Goal: Task Accomplishment & Management: Manage account settings

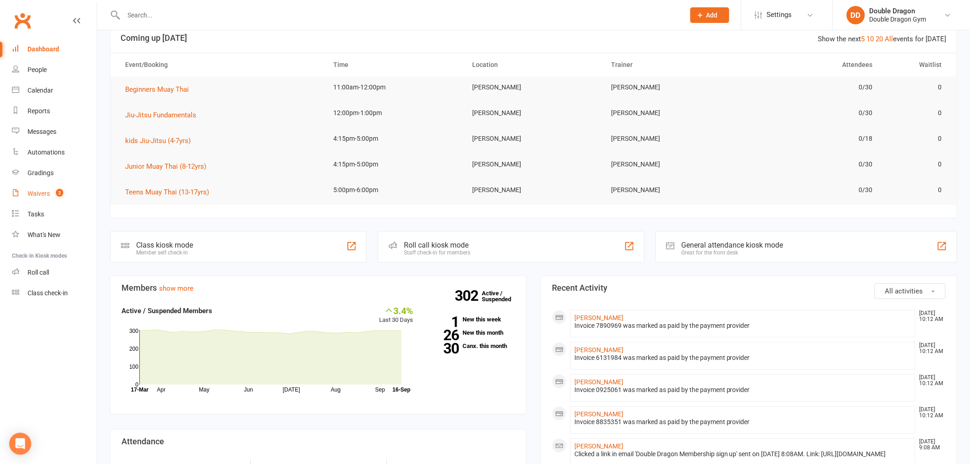
click at [30, 195] on div "Waivers" at bounding box center [39, 193] width 22 height 7
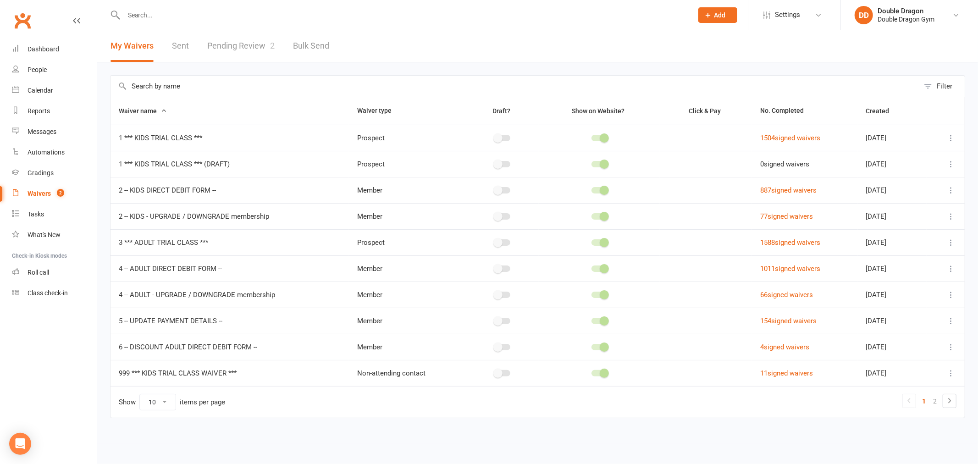
click at [253, 46] on link "Pending Review 2" at bounding box center [240, 46] width 67 height 32
select select "100"
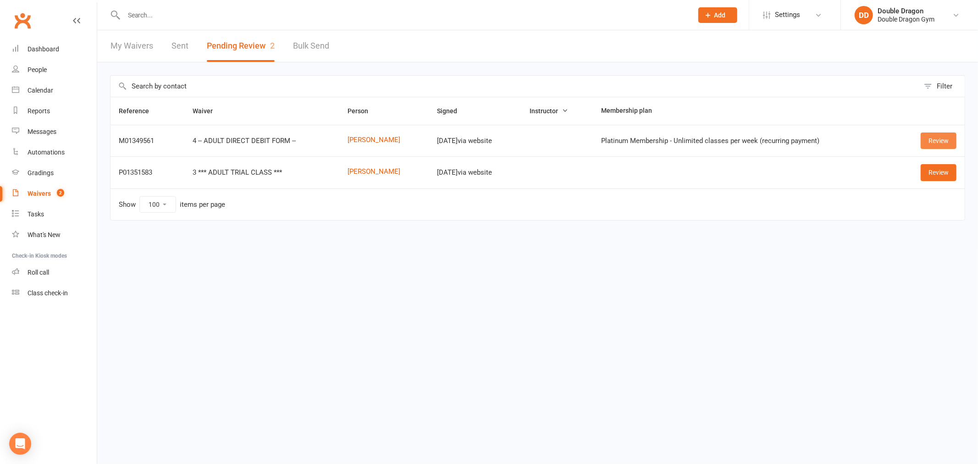
click at [937, 139] on link "Review" at bounding box center [938, 140] width 36 height 17
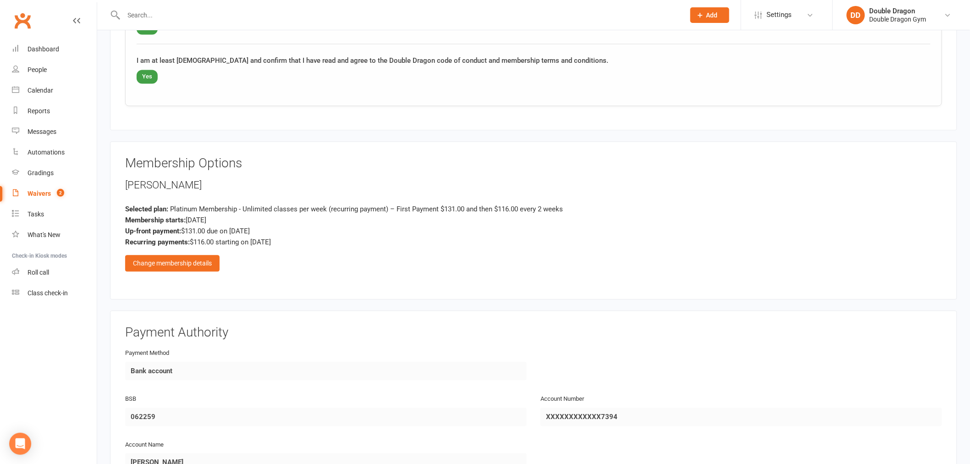
scroll to position [814, 0]
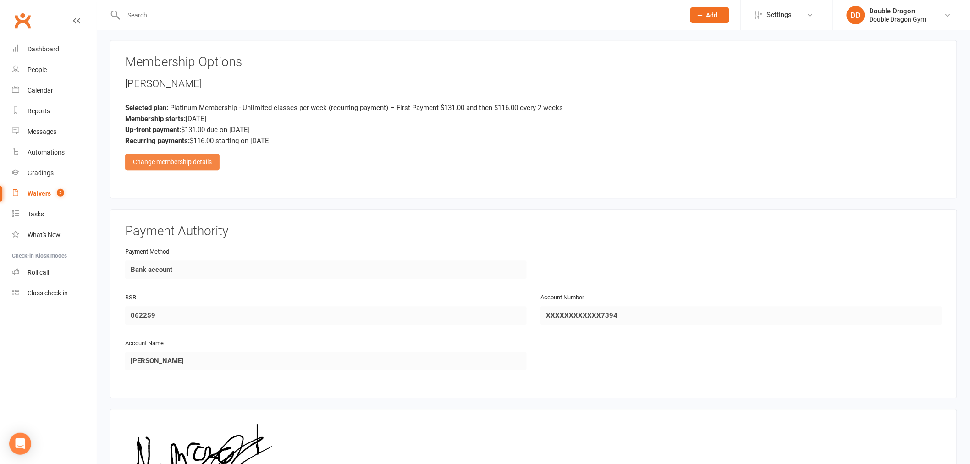
click at [182, 158] on div "Change membership details" at bounding box center [172, 162] width 94 height 17
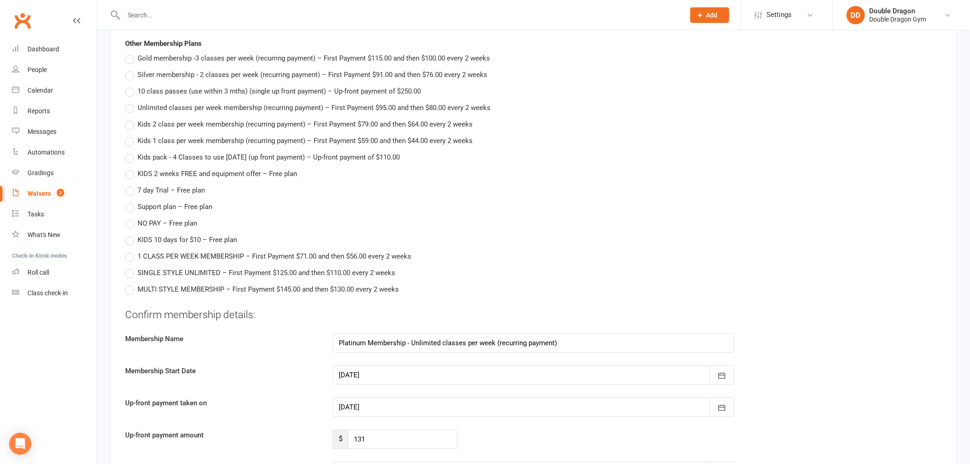
scroll to position [1069, 0]
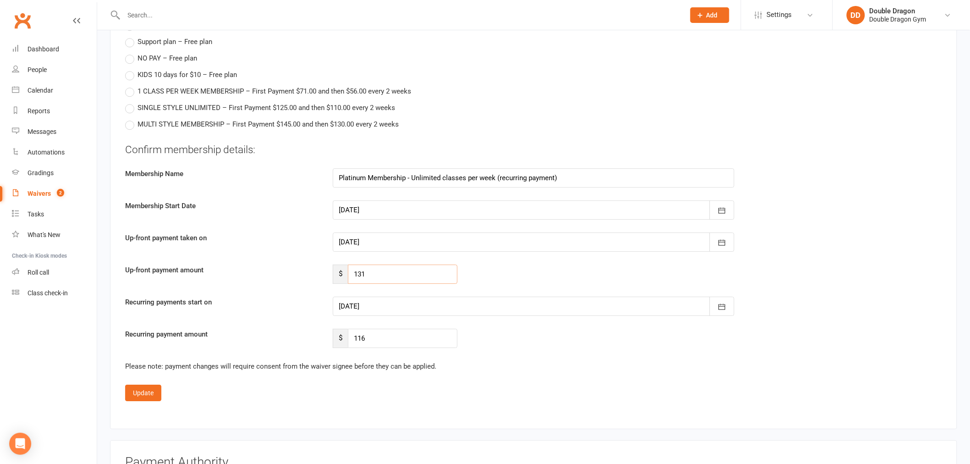
drag, startPoint x: 367, startPoint y: 273, endPoint x: 355, endPoint y: 278, distance: 13.2
click at [355, 278] on input "131" at bounding box center [403, 273] width 110 height 19
type input "116"
click at [420, 243] on div at bounding box center [534, 241] width 402 height 19
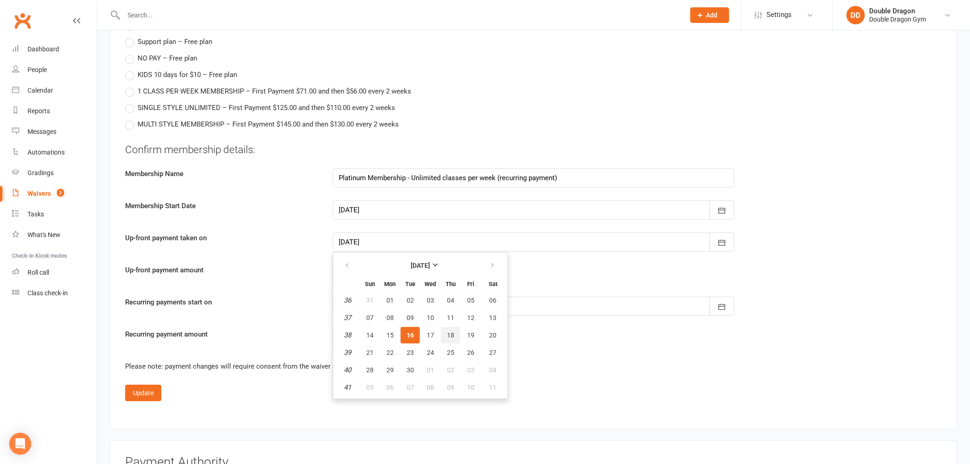
click at [443, 330] on button "18" at bounding box center [450, 335] width 19 height 17
type input "[DATE]"
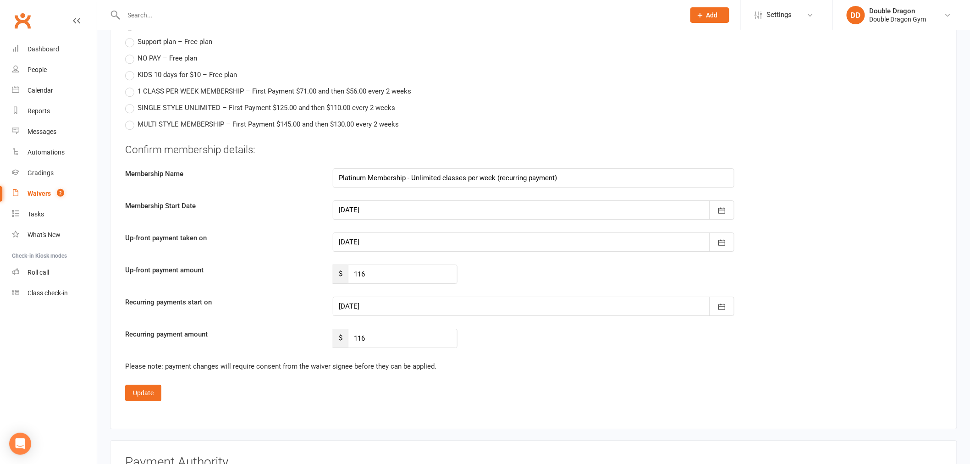
click at [436, 303] on div at bounding box center [534, 306] width 402 height 19
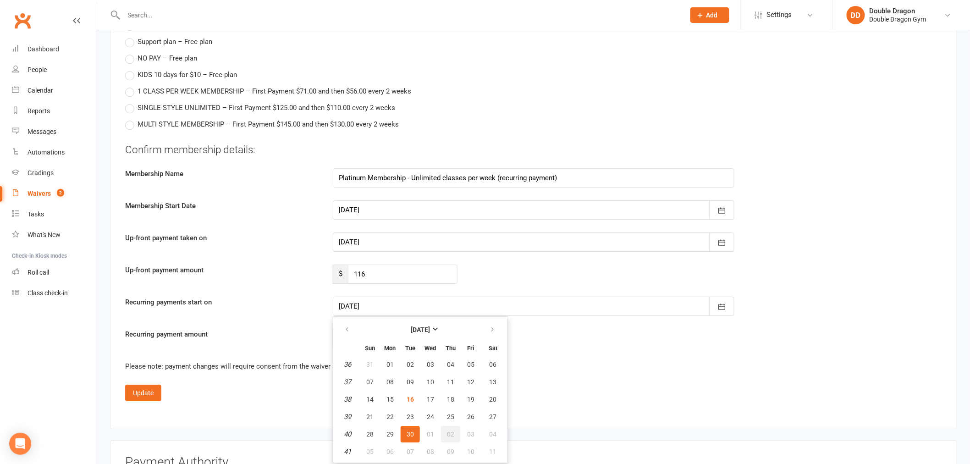
click at [447, 430] on span "02" at bounding box center [450, 433] width 7 height 7
type input "[DATE]"
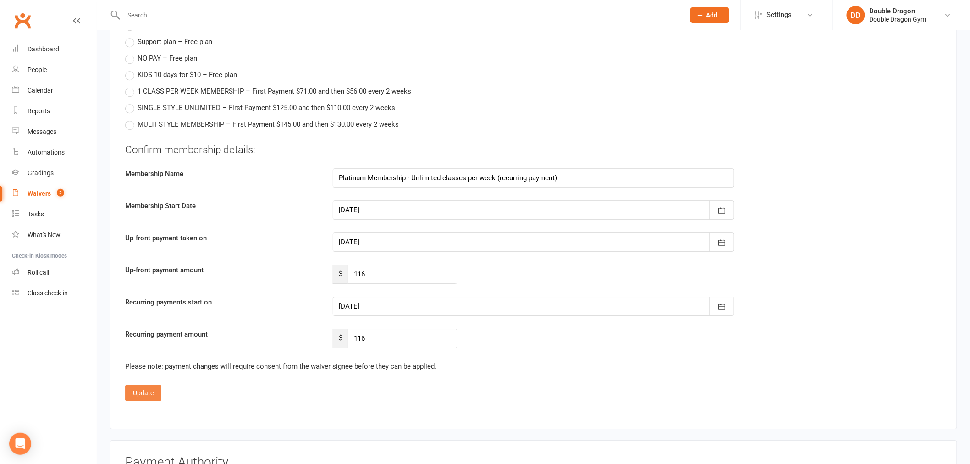
click at [147, 391] on button "Update" at bounding box center [143, 393] width 36 height 17
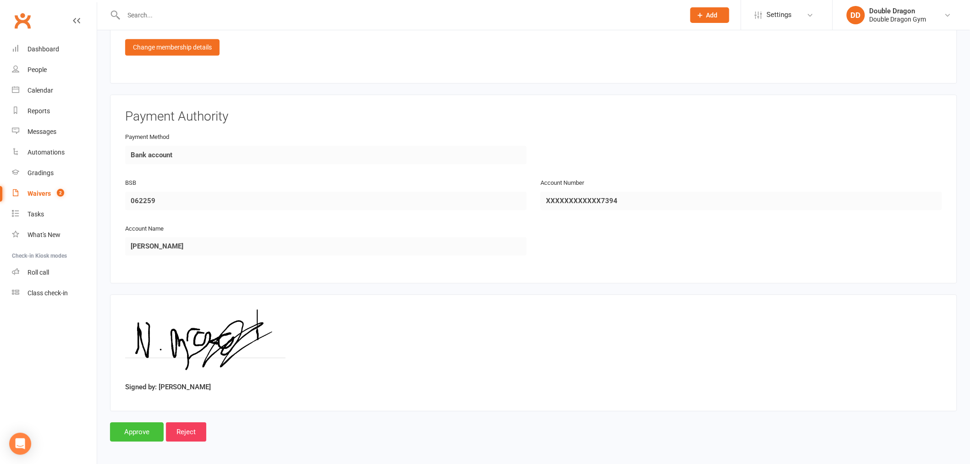
click at [137, 431] on input "Approve" at bounding box center [137, 431] width 54 height 19
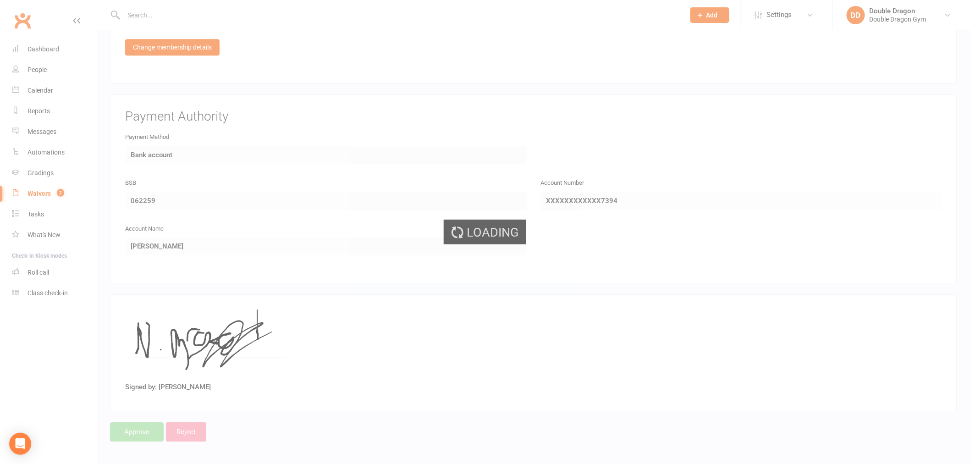
select select "100"
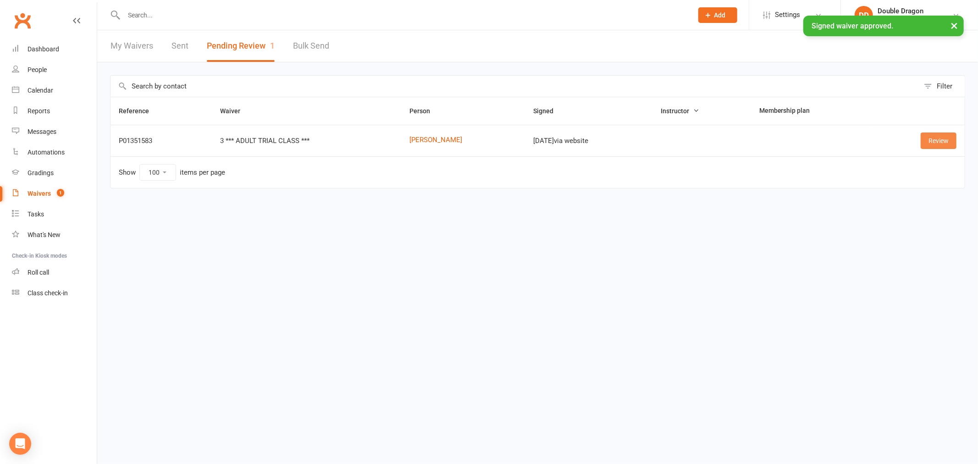
drag, startPoint x: 936, startPoint y: 141, endPoint x: 929, endPoint y: 146, distance: 9.3
click at [936, 141] on link "Review" at bounding box center [938, 140] width 36 height 17
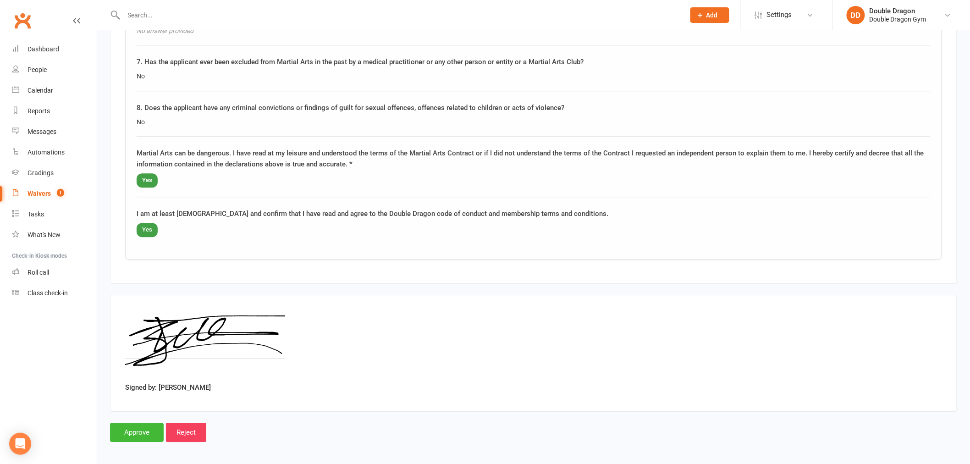
scroll to position [926, 0]
click at [145, 429] on input "Approve" at bounding box center [137, 430] width 54 height 19
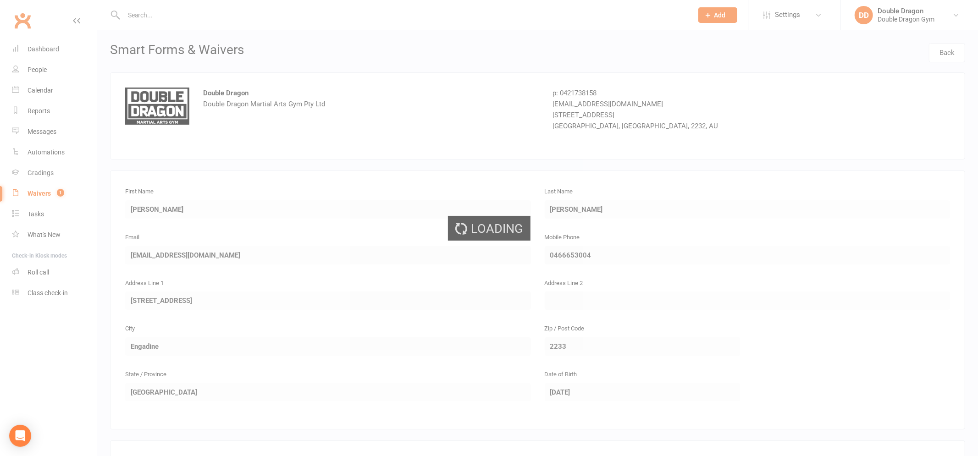
select select "100"
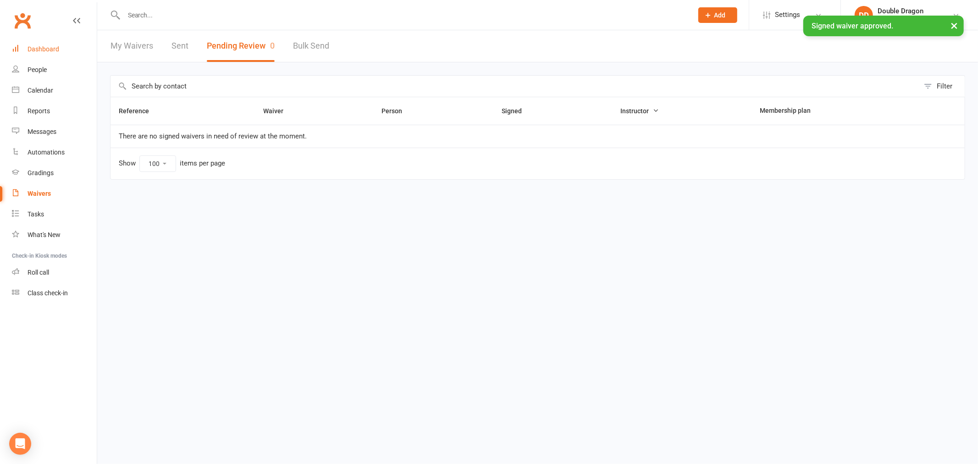
click at [52, 53] on link "Dashboard" at bounding box center [54, 49] width 85 height 21
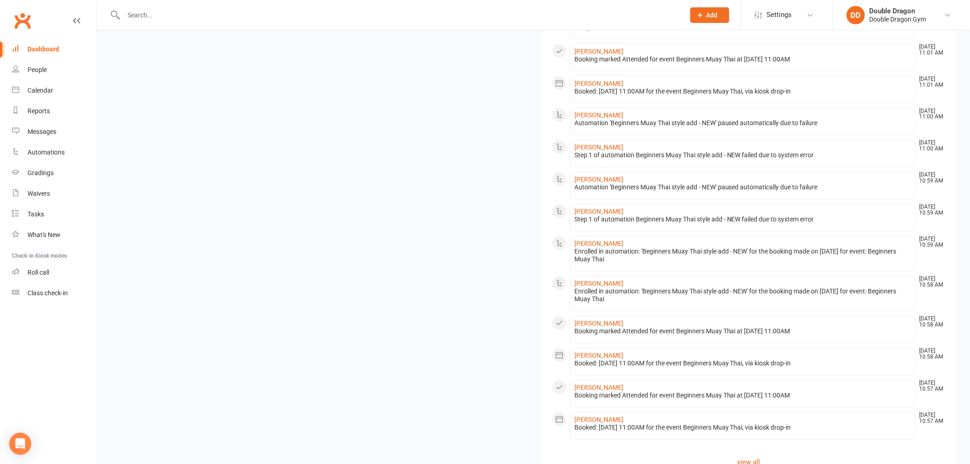
scroll to position [661, 0]
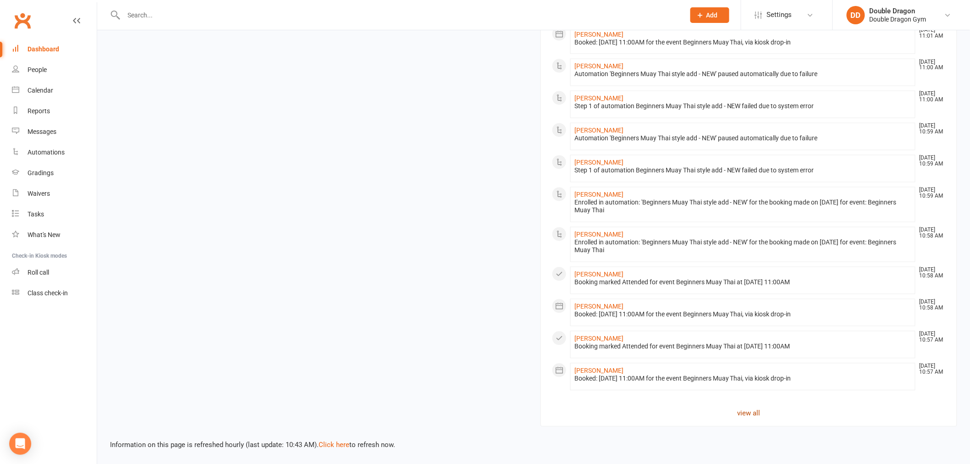
click at [752, 411] on link "view all" at bounding box center [749, 413] width 394 height 11
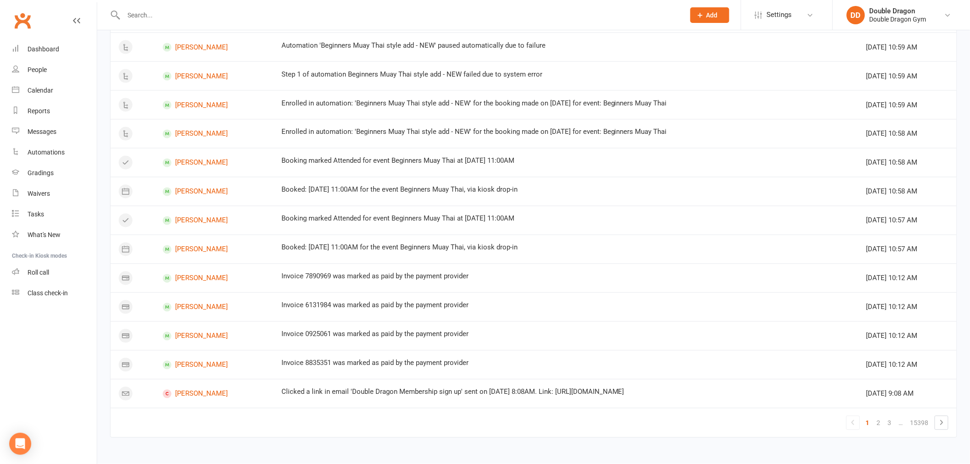
scroll to position [654, 0]
drag, startPoint x: 177, startPoint y: 390, endPoint x: 261, endPoint y: 389, distance: 84.3
click at [177, 390] on link "[PERSON_NAME]" at bounding box center [214, 394] width 102 height 9
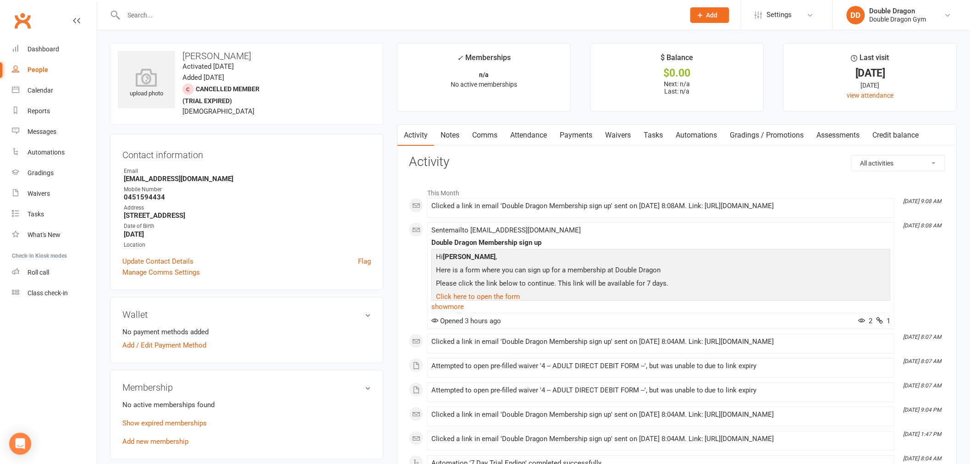
click at [578, 133] on link "Payments" at bounding box center [575, 135] width 45 height 21
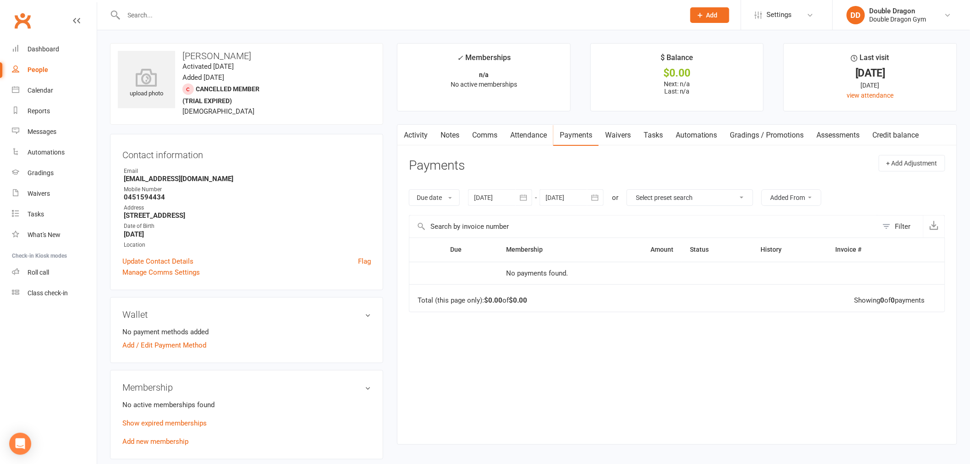
click at [530, 132] on link "Attendance" at bounding box center [529, 135] width 50 height 21
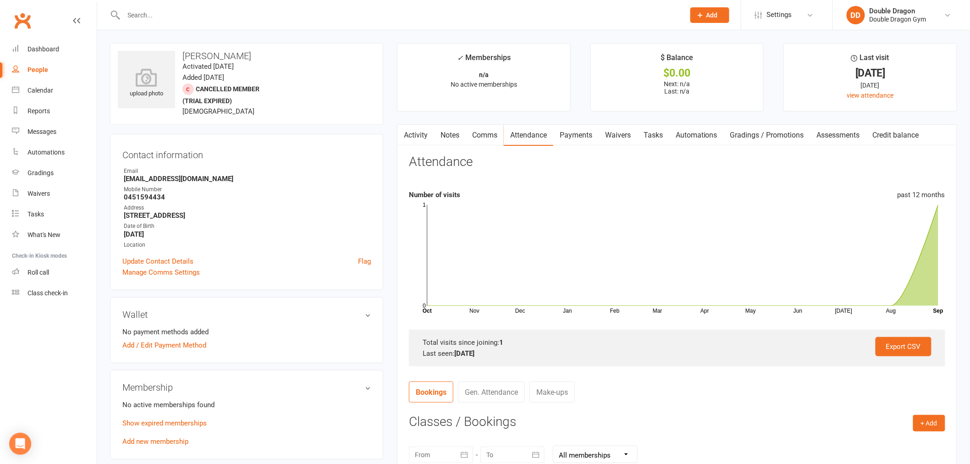
click at [628, 136] on link "Waivers" at bounding box center [618, 135] width 39 height 21
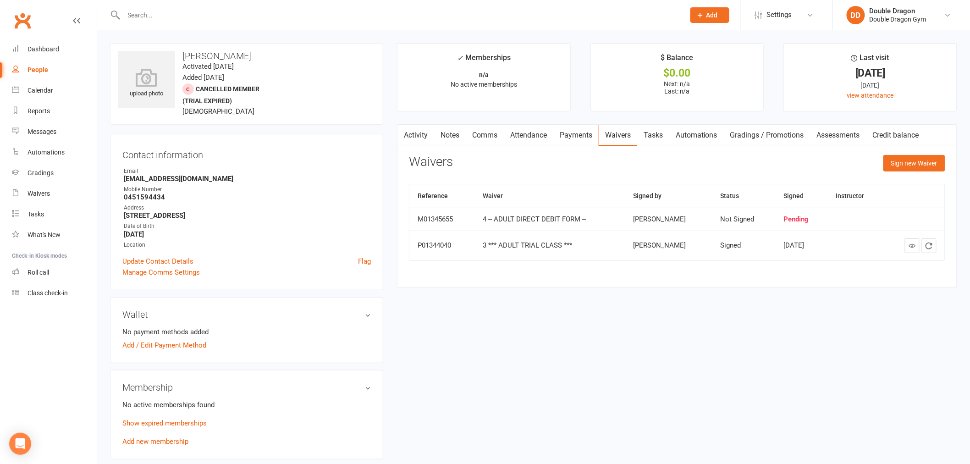
click at [720, 225] on td "Not Signed" at bounding box center [743, 219] width 63 height 23
click at [556, 218] on div "4 -- ADULT DIRECT DEBIT FORM --" at bounding box center [550, 219] width 134 height 8
click at [931, 162] on button "Sign new Waiver" at bounding box center [914, 163] width 62 height 17
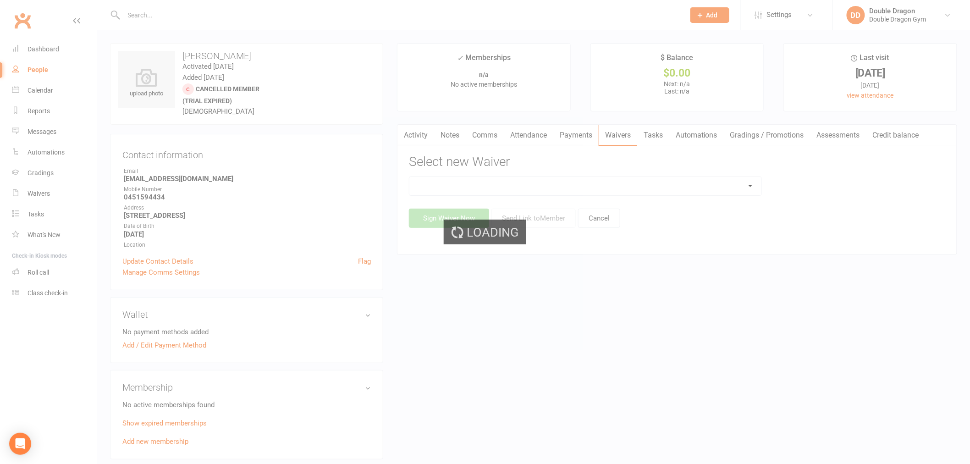
click at [732, 189] on select at bounding box center [585, 186] width 352 height 18
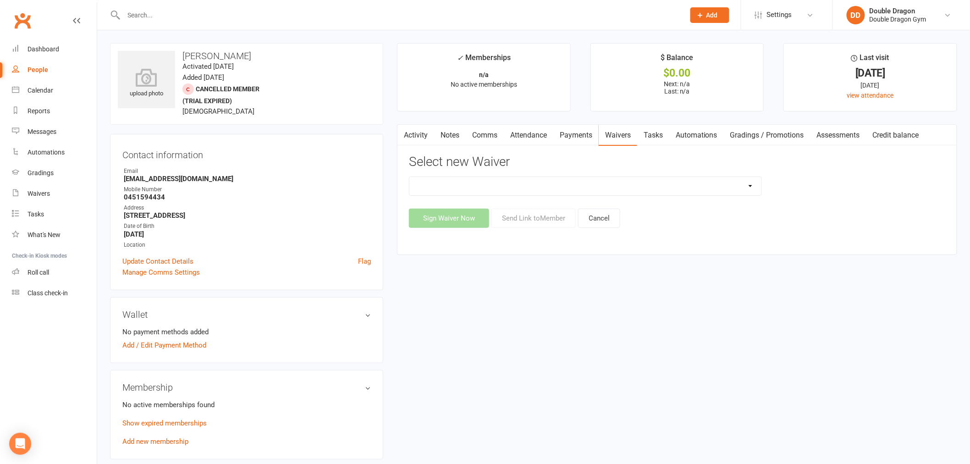
select select "1159"
click at [409, 177] on select "1 *** KIDS TRIAL CLASS *** 1 *** KIDS TRIAL CLASS *** (DRAFT) 2 -- KIDS DIRECT …" at bounding box center [585, 186] width 352 height 18
click at [510, 217] on button "Send Link to Member" at bounding box center [533, 218] width 84 height 19
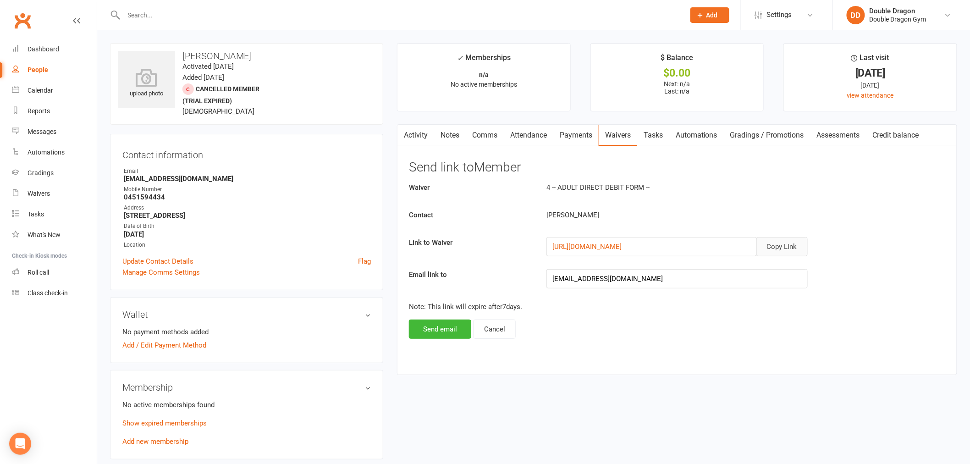
click at [786, 250] on button "Copy Link" at bounding box center [781, 246] width 51 height 19
